Goal: Check status: Check status

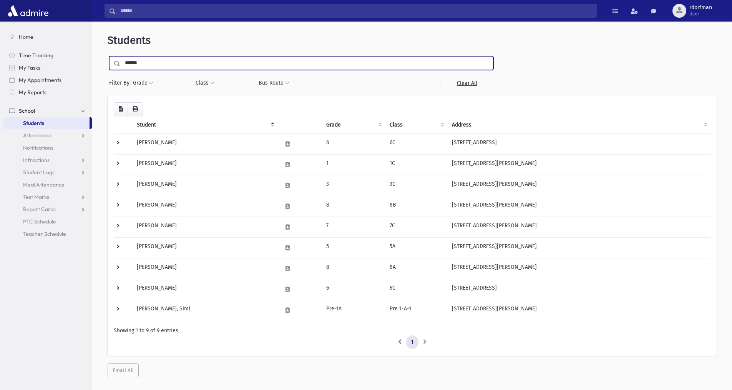
click at [146, 63] on input "******" at bounding box center [306, 63] width 373 height 14
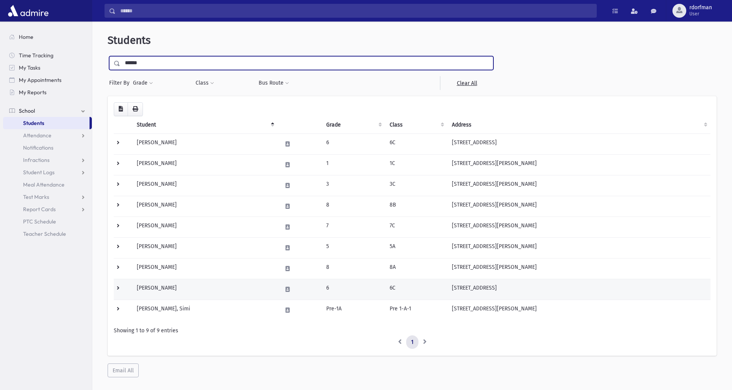
click at [390, 287] on td "6C" at bounding box center [416, 289] width 62 height 21
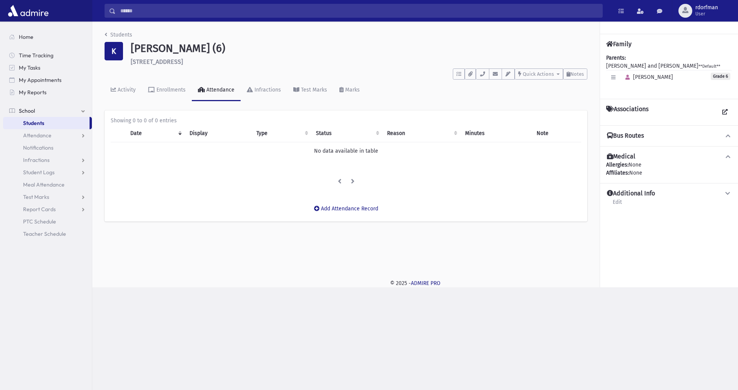
click at [224, 233] on div "Students K [PERSON_NAME] (6) [STREET_ADDRESS] **** To Do's No open tasks Show L…" at bounding box center [345, 130] width 507 height 217
